Goal: Task Accomplishment & Management: Manage account settings

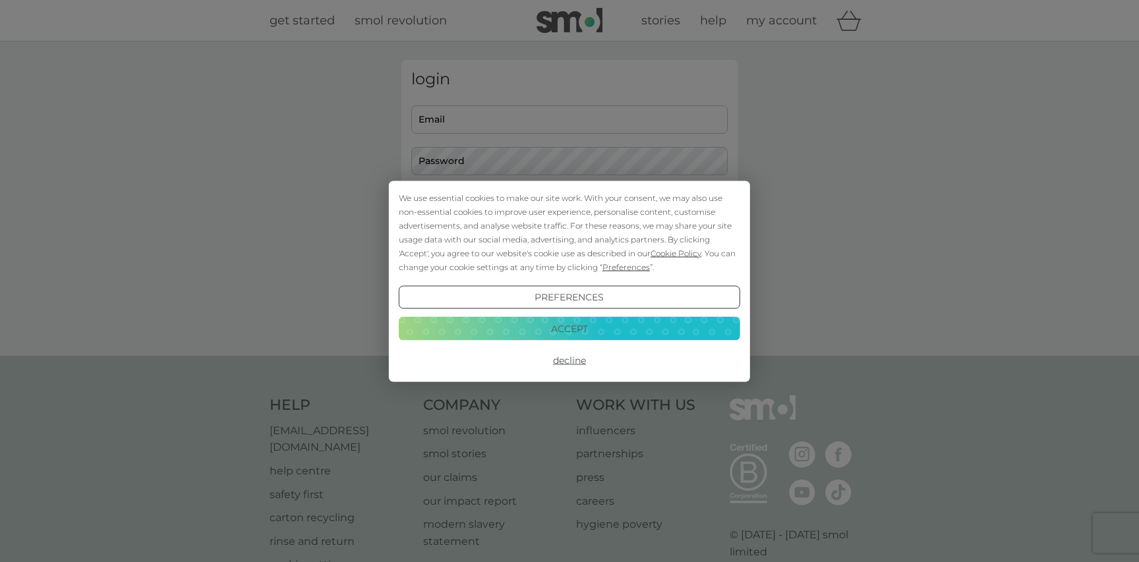
click at [593, 328] on button "Accept" at bounding box center [569, 329] width 341 height 24
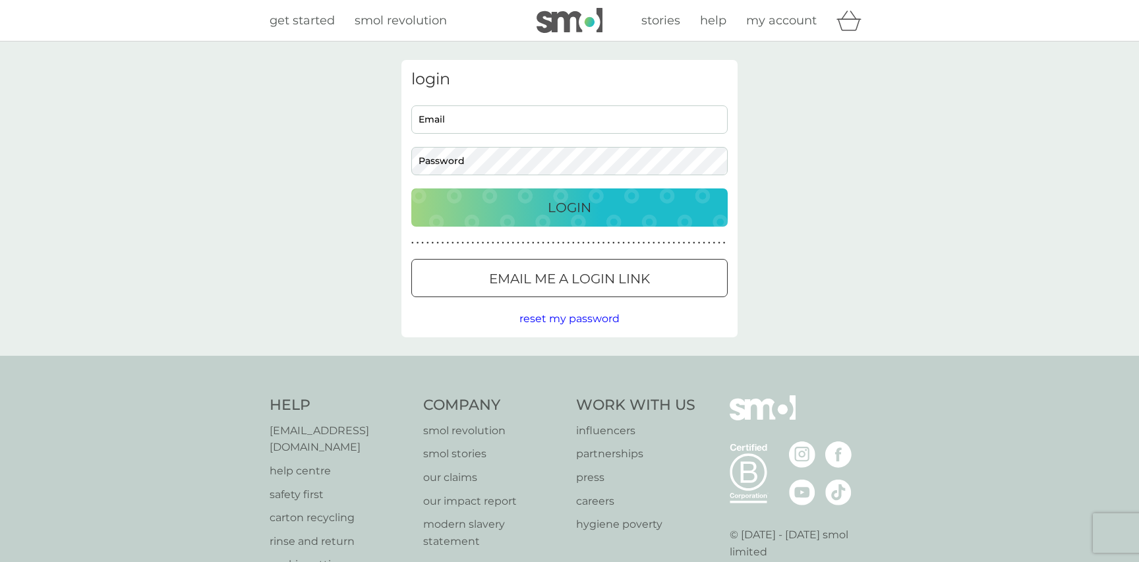
click at [528, 109] on input "Email" at bounding box center [569, 119] width 316 height 28
type input "emilybushrod@gmail.com"
click at [503, 112] on input "emilybushrod@gmail.com" at bounding box center [569, 119] width 316 height 28
click at [604, 292] on button "Email me a login link" at bounding box center [569, 278] width 316 height 38
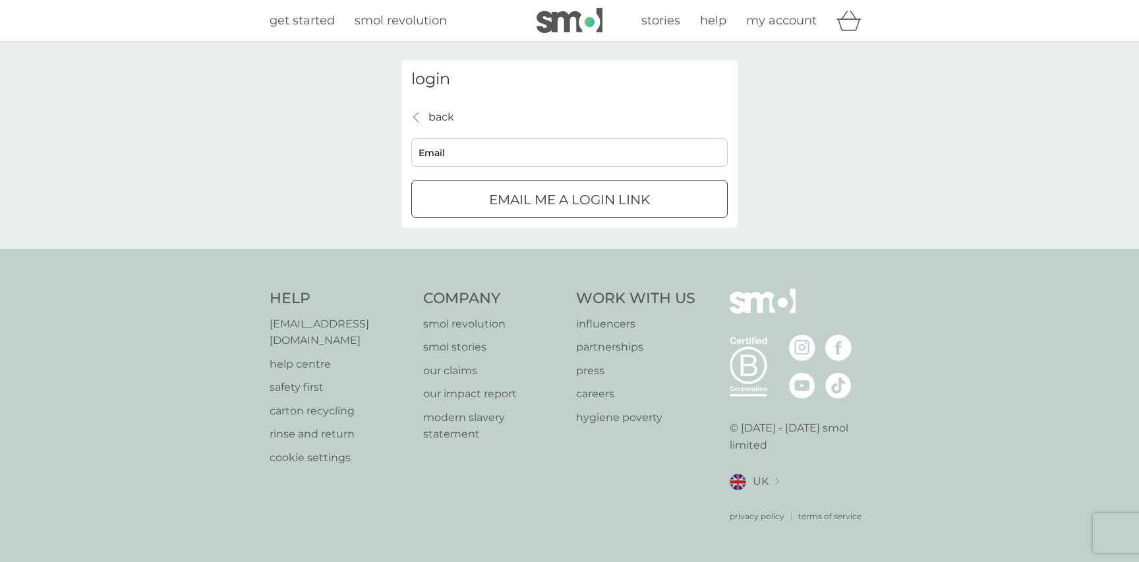
click at [453, 155] on input "Email" at bounding box center [569, 152] width 316 height 28
type input "emilybushrod@gmail.com"
click at [516, 201] on p "Email me a login link" at bounding box center [569, 199] width 161 height 21
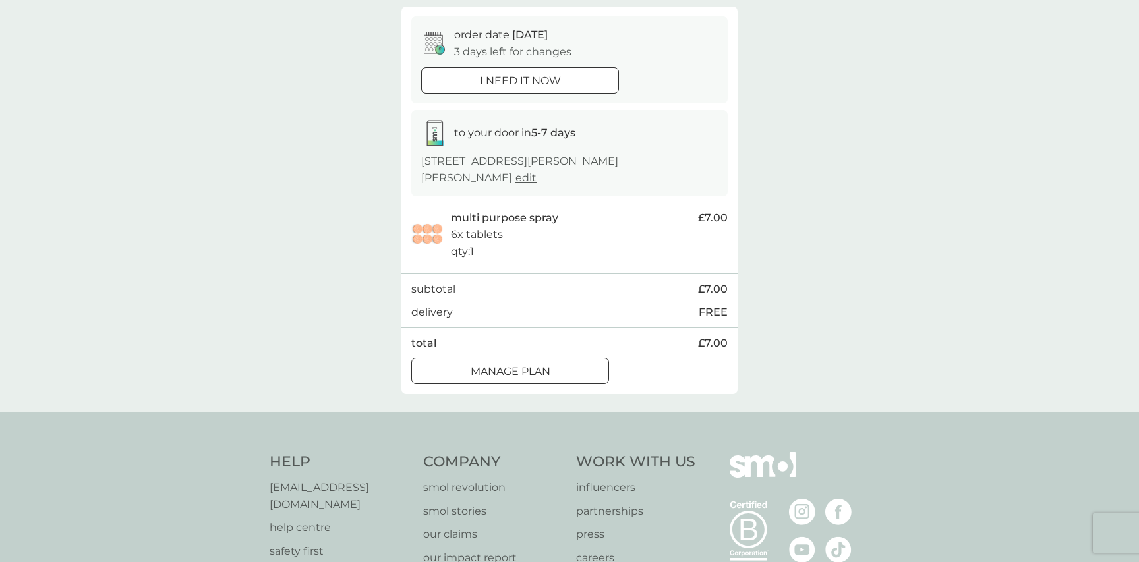
scroll to position [112, 0]
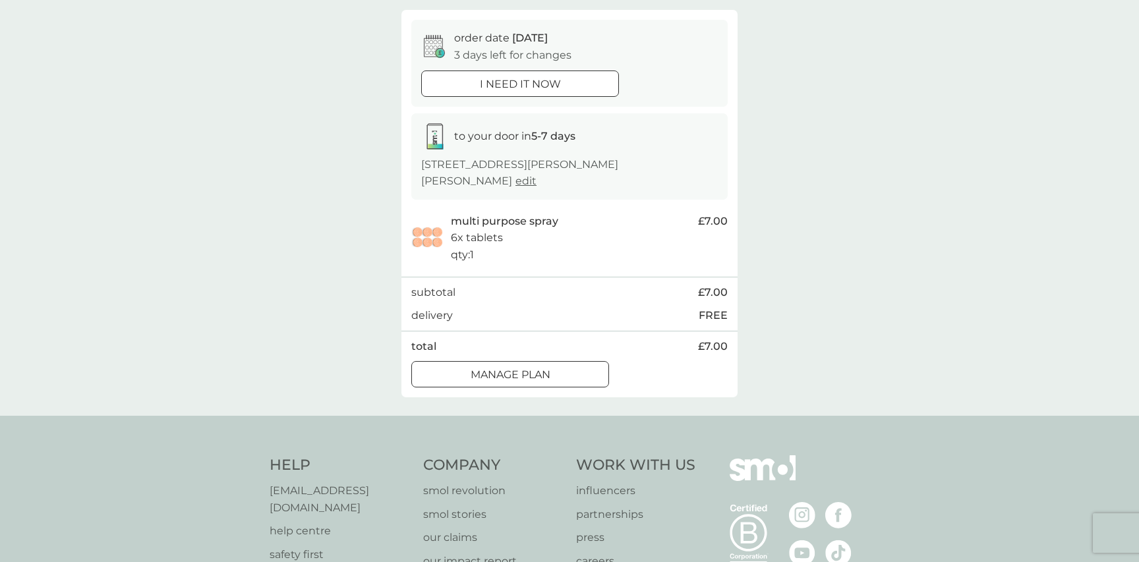
click at [553, 378] on div "Manage plan" at bounding box center [510, 374] width 196 height 17
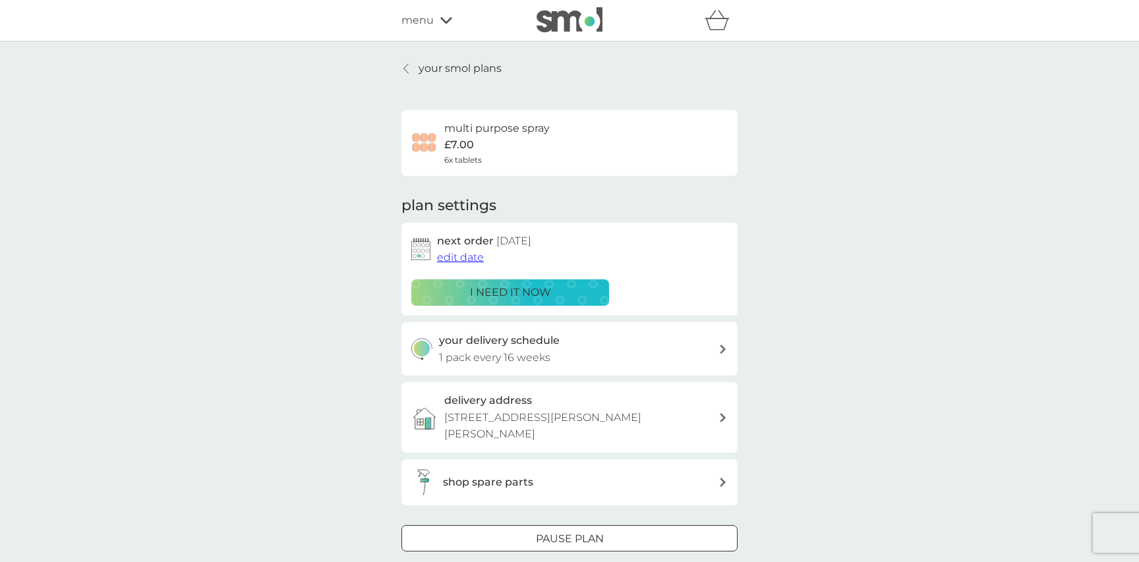
click at [458, 258] on span "edit date" at bounding box center [460, 257] width 47 height 13
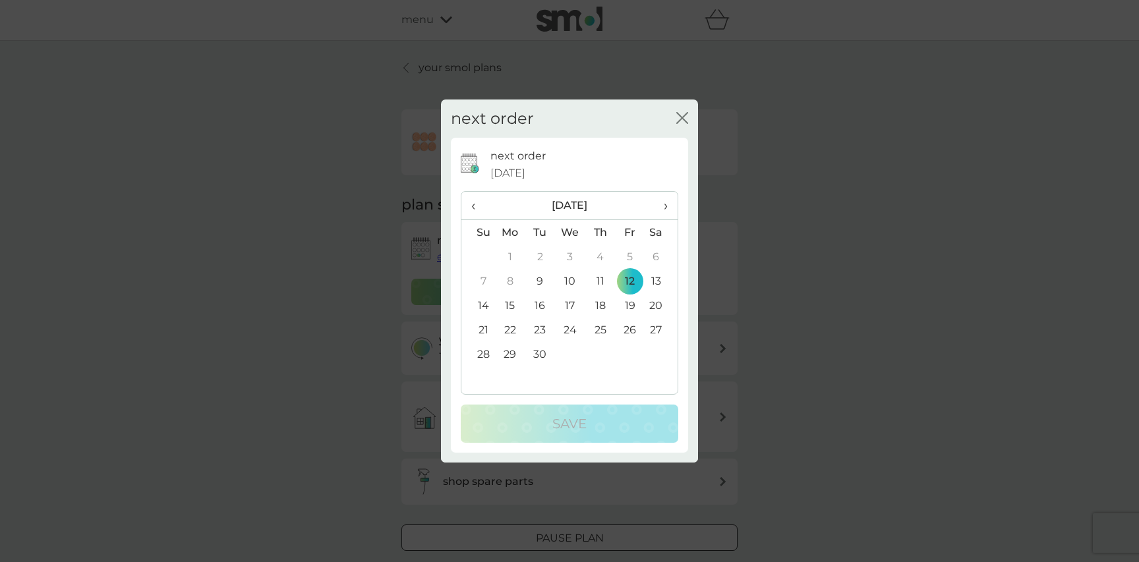
click at [661, 201] on span "›" at bounding box center [660, 206] width 13 height 28
click at [569, 306] on td "15" at bounding box center [570, 305] width 30 height 24
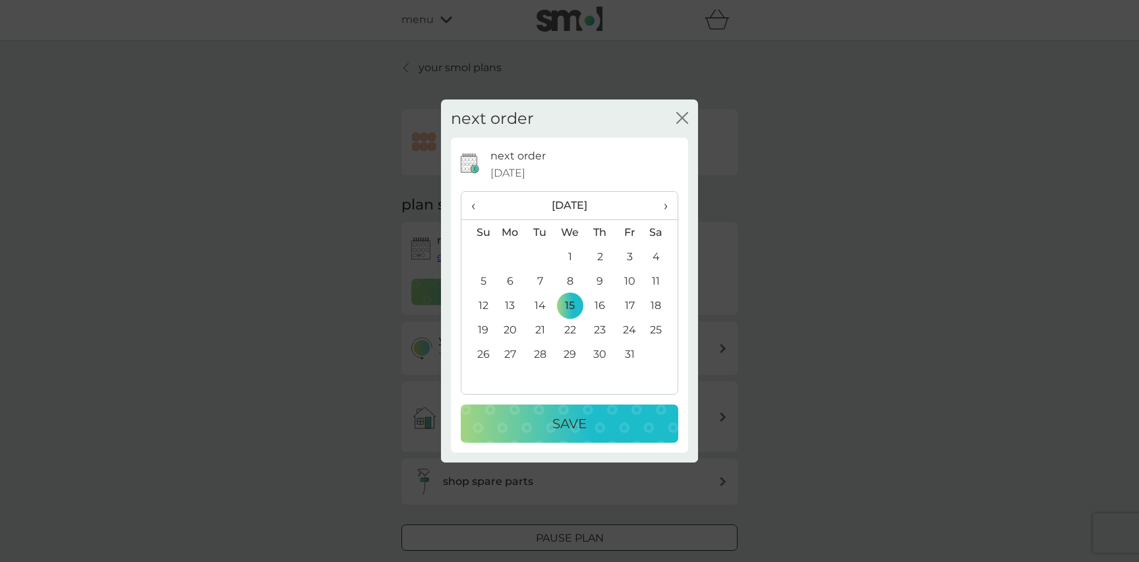
click at [645, 434] on div "Save" at bounding box center [569, 423] width 191 height 21
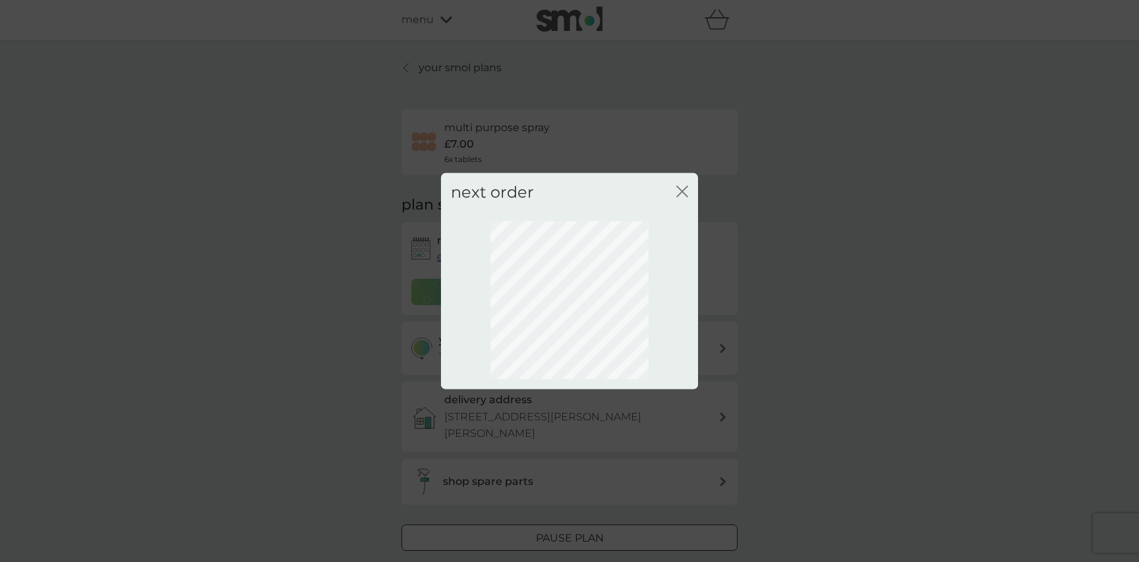
scroll to position [0, 0]
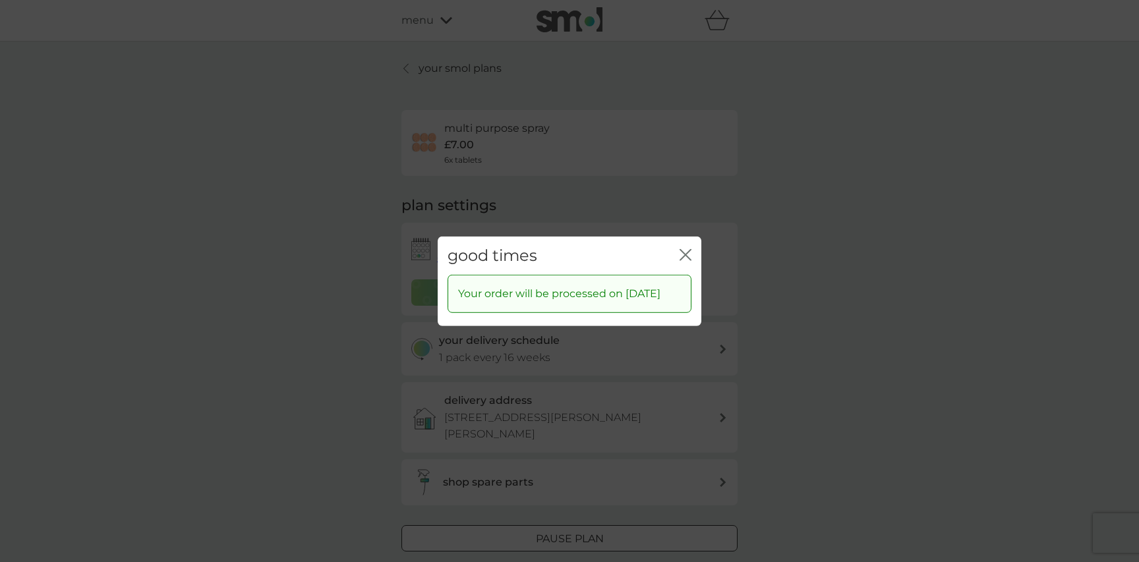
click at [686, 249] on icon "close" at bounding box center [687, 254] width 5 height 11
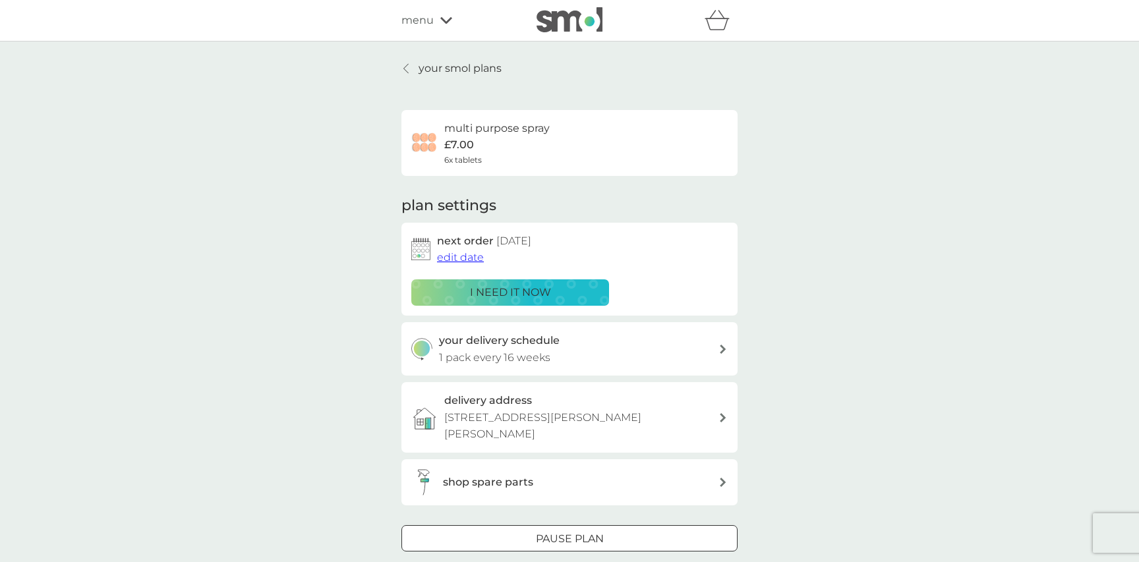
click at [416, 72] on link "your smol plans" at bounding box center [451, 68] width 100 height 17
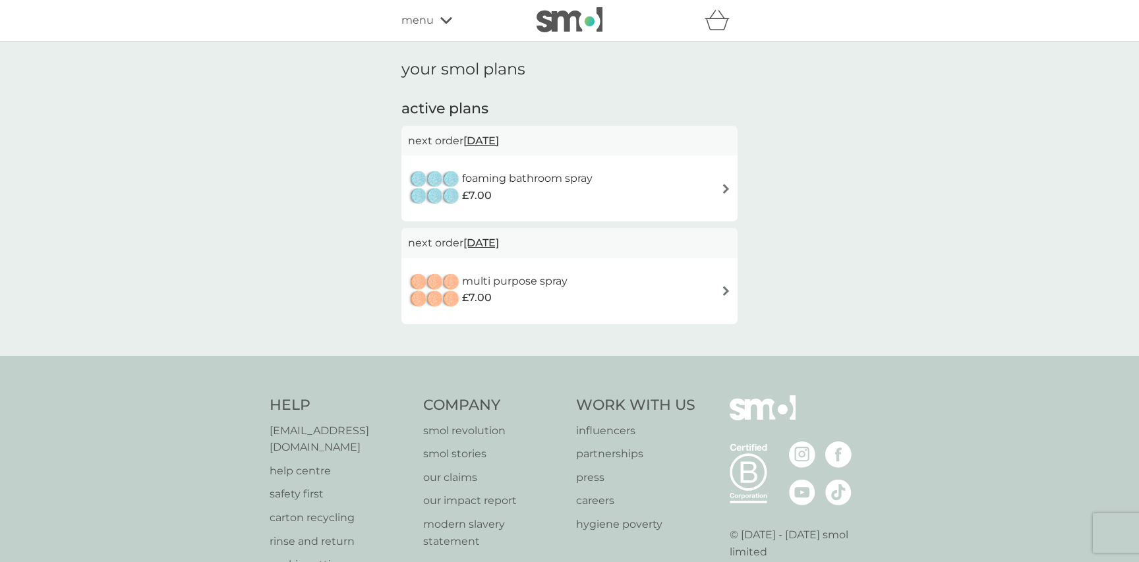
click at [611, 179] on div "foaming bathroom spray £7.00" at bounding box center [569, 188] width 323 height 46
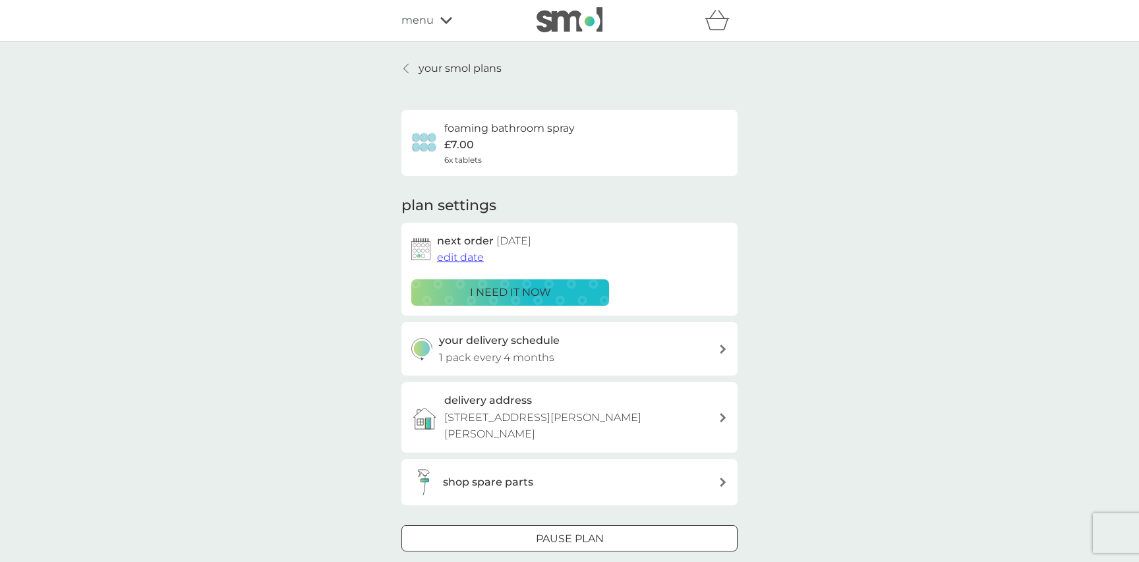
click at [478, 260] on span "edit date" at bounding box center [460, 257] width 47 height 13
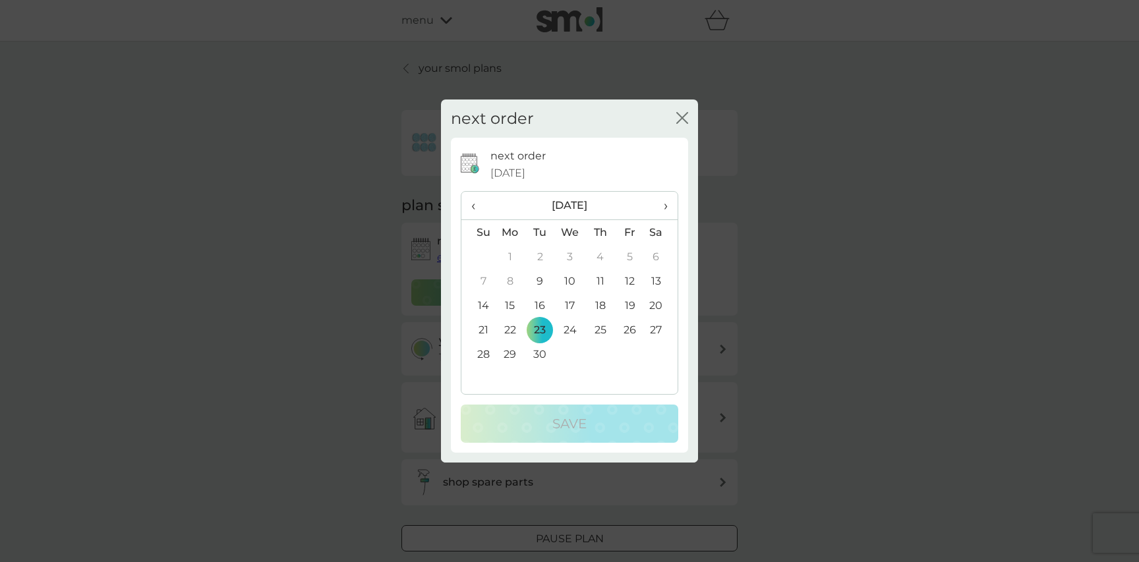
click at [538, 304] on td "16" at bounding box center [540, 305] width 30 height 24
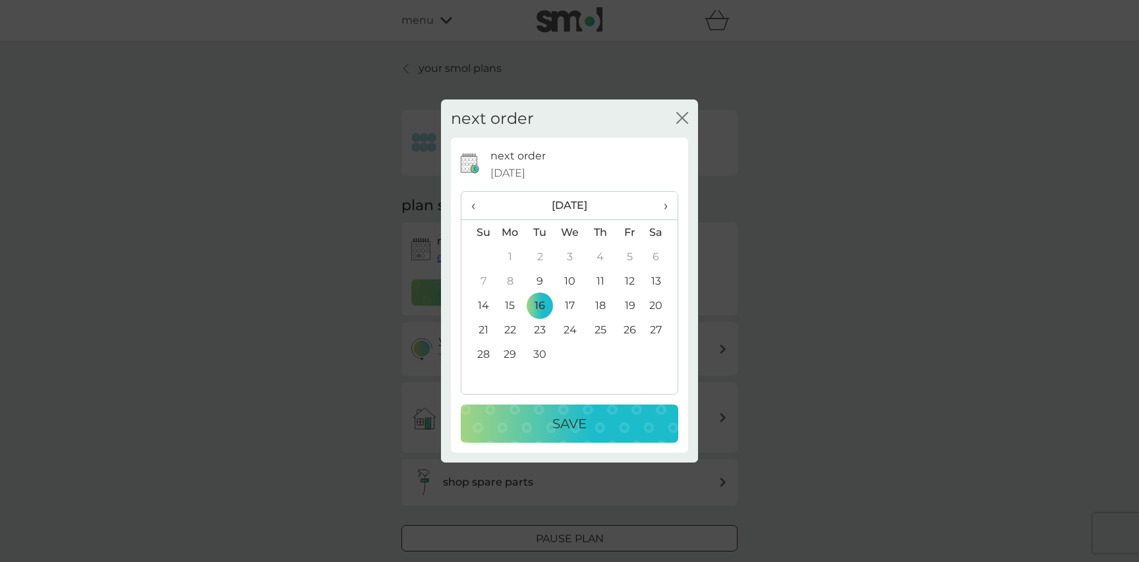
click at [569, 424] on p "Save" at bounding box center [569, 423] width 34 height 21
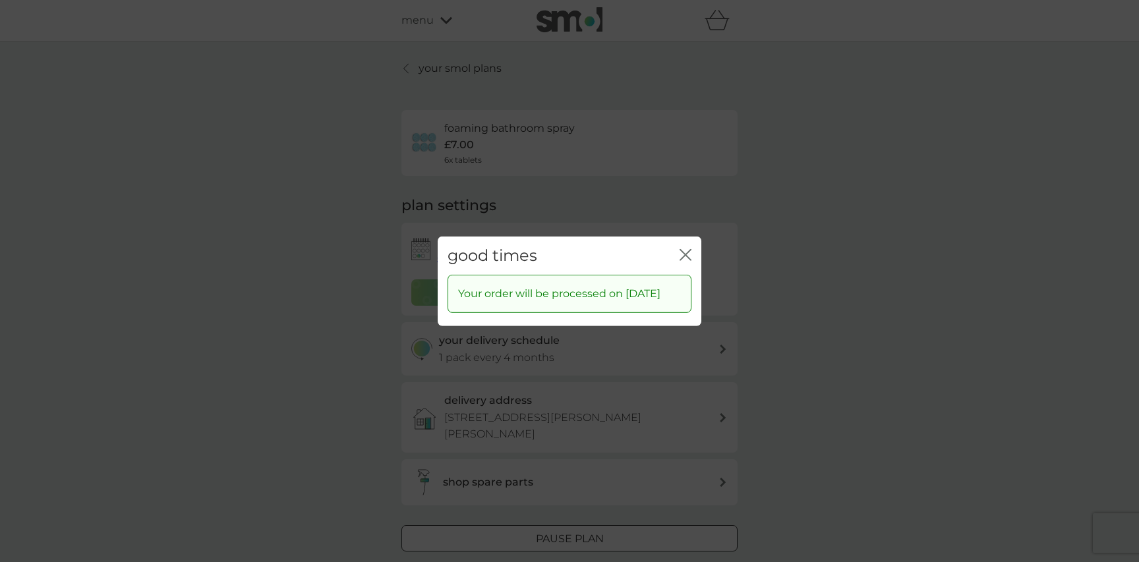
click at [692, 248] on div "good times close" at bounding box center [570, 255] width 264 height 39
click at [687, 249] on icon "close" at bounding box center [685, 254] width 12 height 12
